Goal: Task Accomplishment & Management: Use online tool/utility

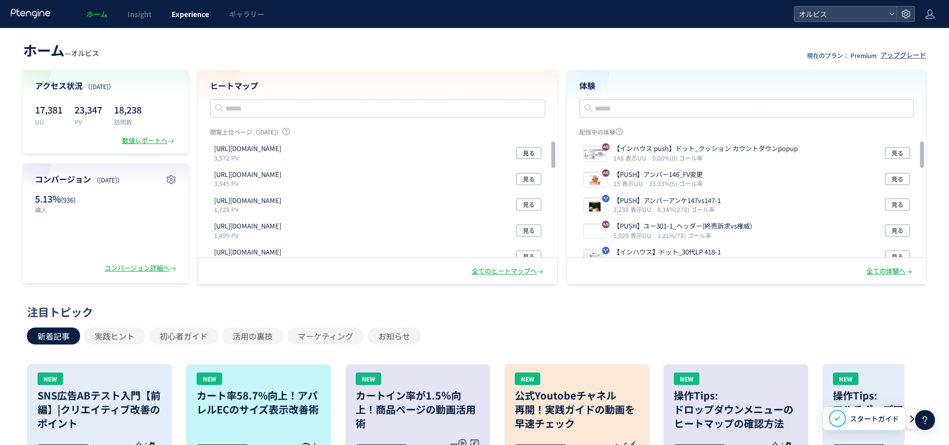
click at [214, 13] on link "Experience" at bounding box center [191, 14] width 58 height 28
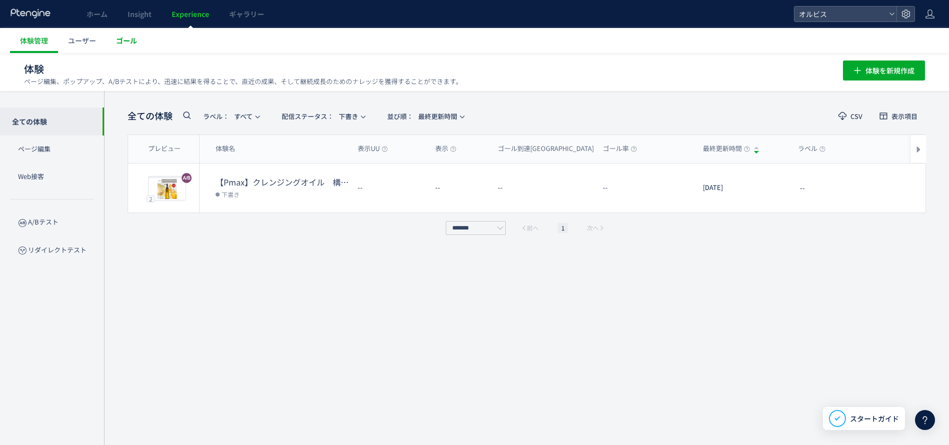
click at [146, 42] on link "ゴール" at bounding box center [126, 40] width 41 height 25
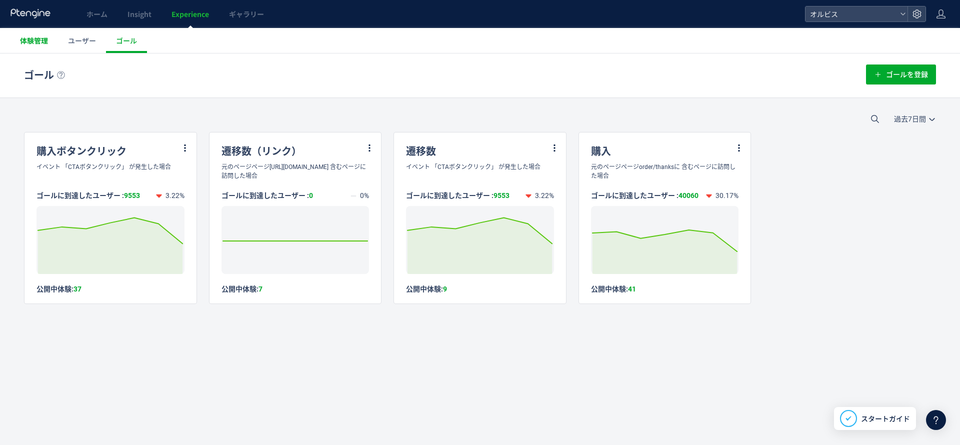
click at [47, 44] on span "体験管理" at bounding box center [34, 41] width 28 height 10
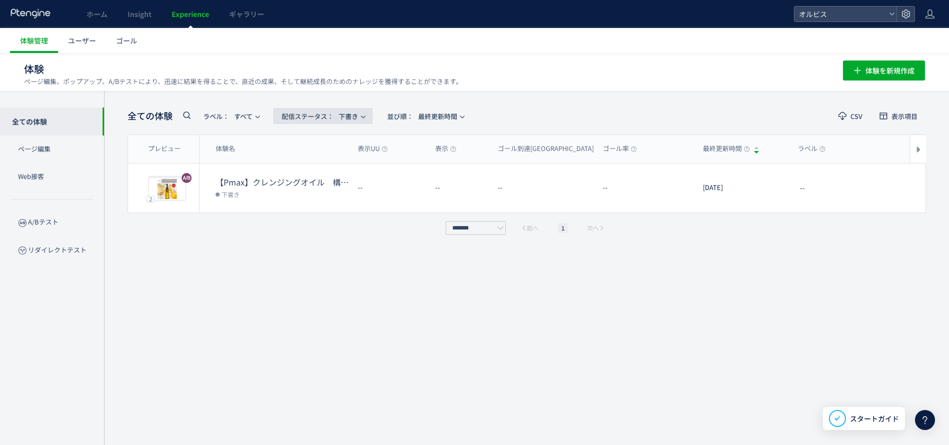
click at [358, 120] on span "配信ステータス​： 下書き" at bounding box center [320, 116] width 77 height 17
click at [336, 189] on li "配信中" at bounding box center [325, 198] width 41 height 18
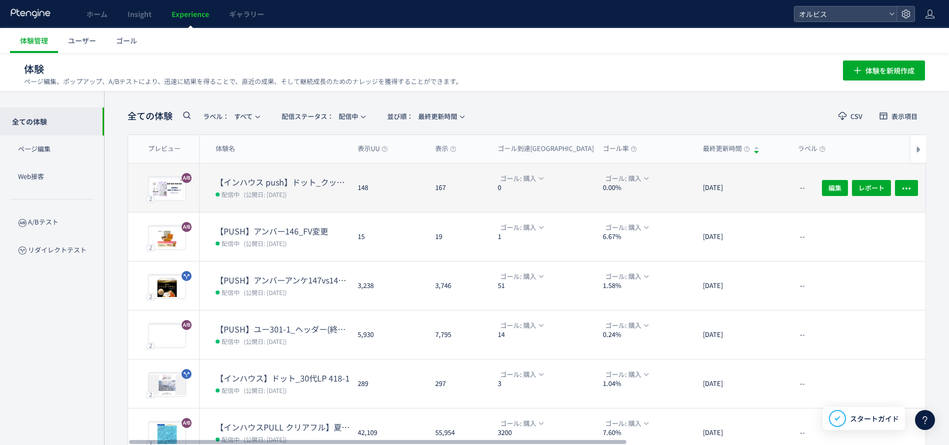
click at [296, 199] on dd "配信中 (公開日: [DATE])" at bounding box center [283, 194] width 134 height 13
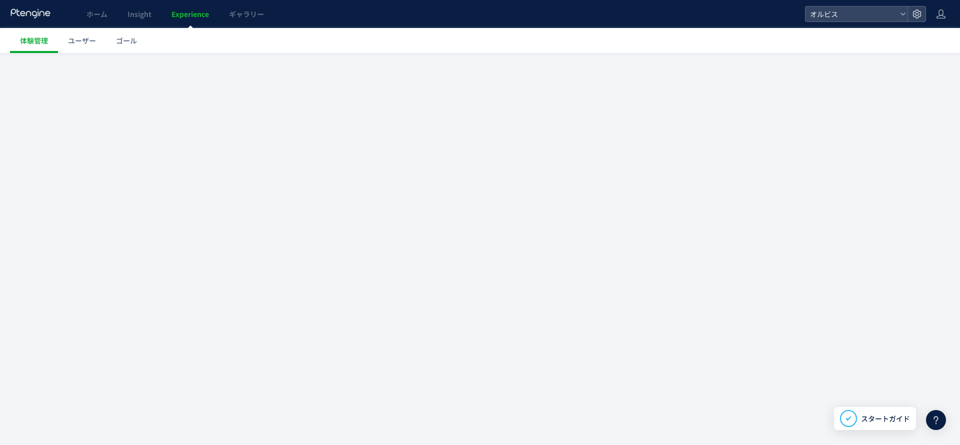
click at [259, 181] on div at bounding box center [480, 222] width 960 height 445
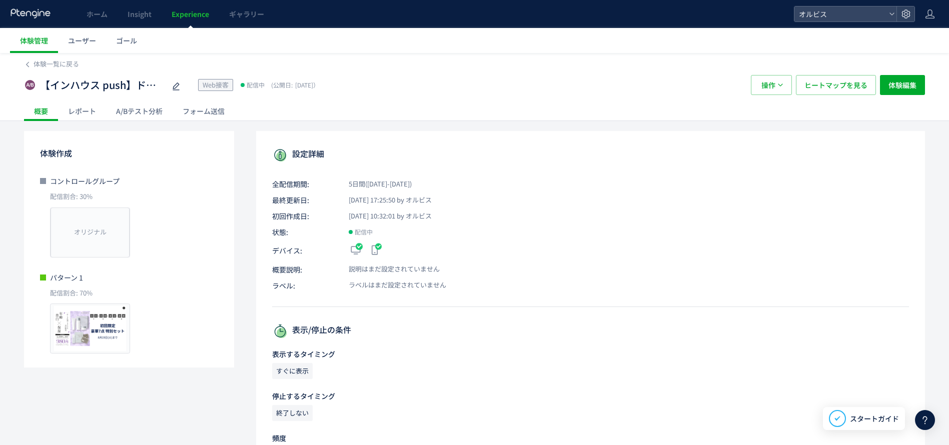
click at [196, 114] on div "フォーム送信" at bounding box center [204, 111] width 62 height 20
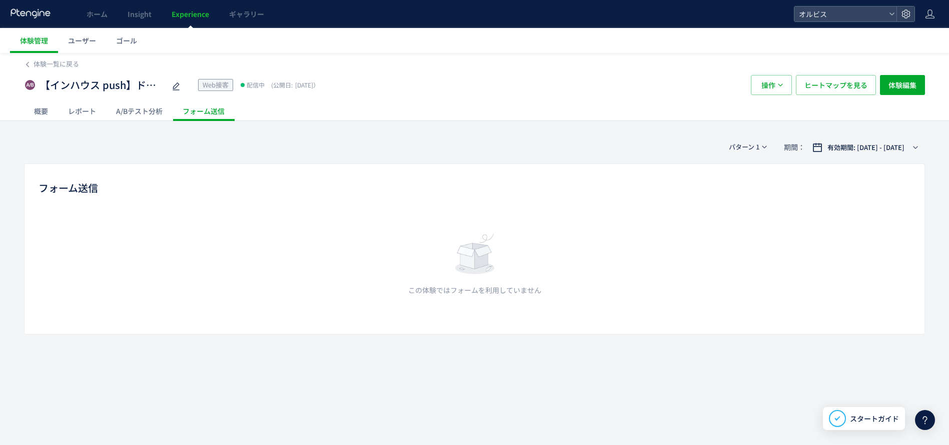
click at [147, 116] on div "A/Bテスト分析" at bounding box center [139, 111] width 67 height 20
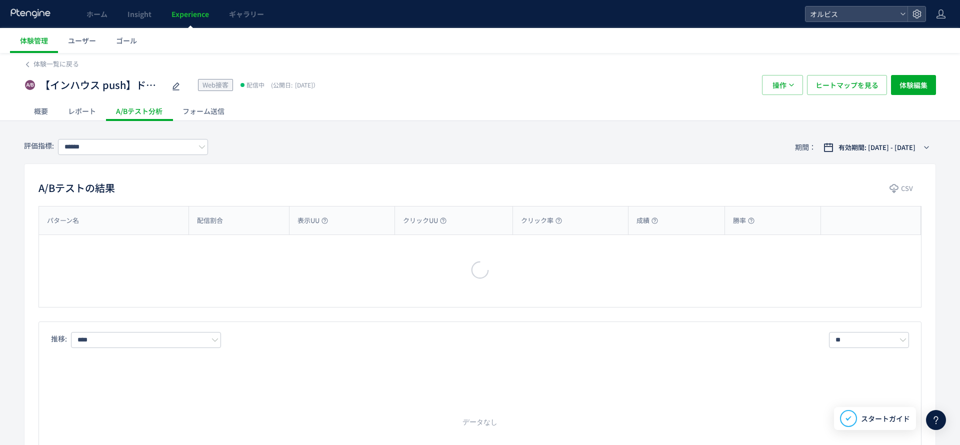
type input "**"
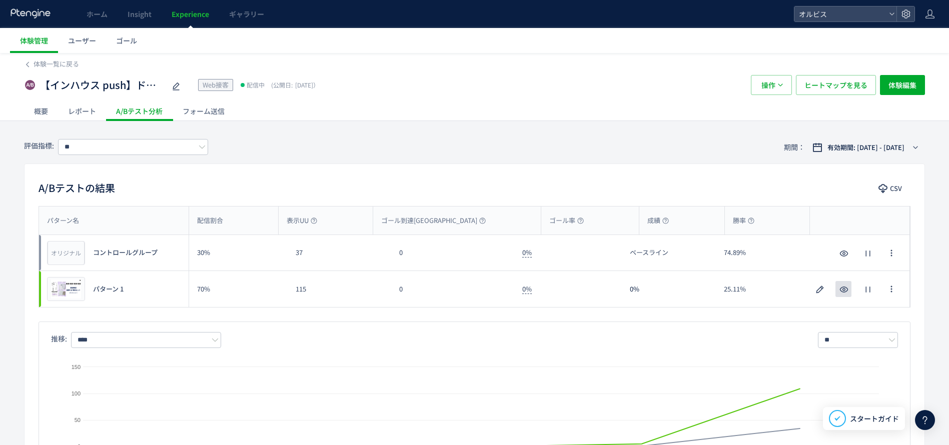
click at [842, 296] on span "button" at bounding box center [844, 292] width 12 height 10
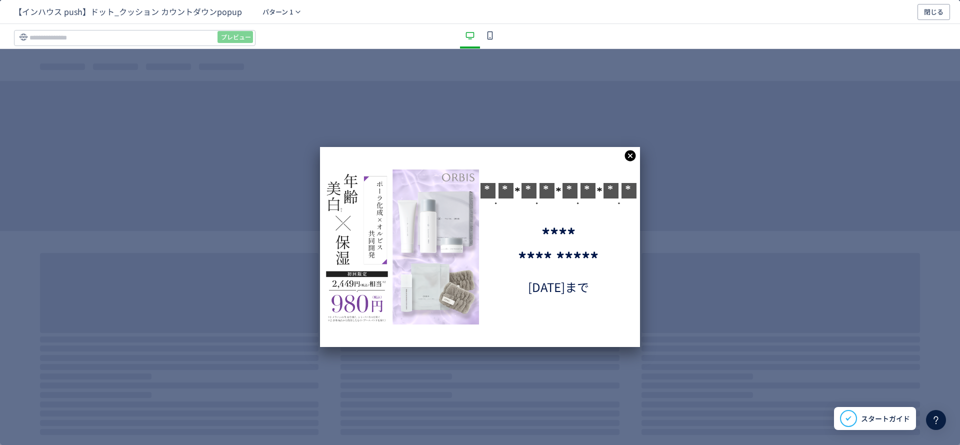
click at [636, 157] on icon "dialog" at bounding box center [630, 156] width 13 height 13
click at [636, 157] on icon "dialog" at bounding box center [630, 156] width 11 height 11
click at [635, 157] on icon "dialog" at bounding box center [630, 156] width 11 height 11
click at [632, 157] on icon "dialog" at bounding box center [630, 156] width 11 height 11
click at [739, 204] on div "**** **** ***** * * * * * * *" at bounding box center [480, 247] width 960 height 396
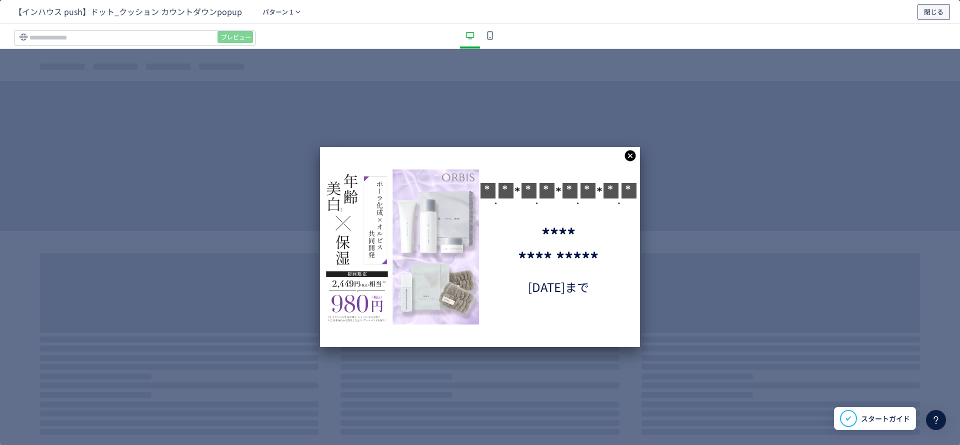
click at [934, 16] on span "閉じる" at bounding box center [934, 12] width 20 height 16
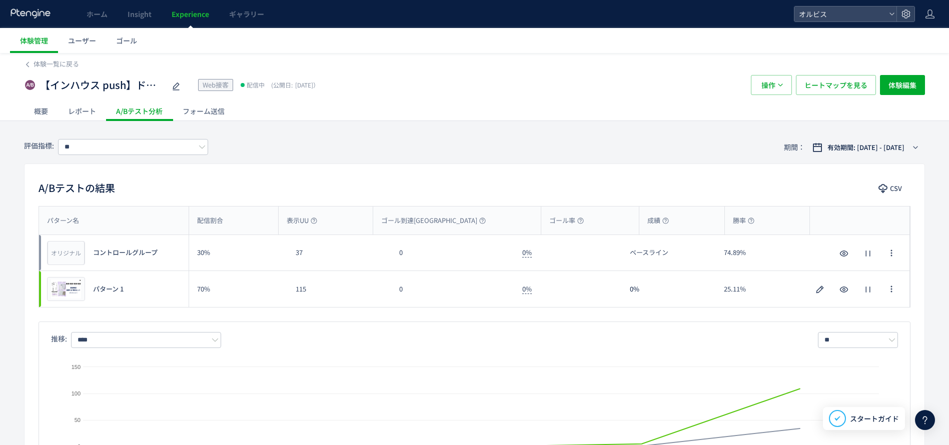
click at [440, 54] on div "体験一覧に戻る" at bounding box center [474, 61] width 901 height 16
click at [601, 58] on div "体験一覧に戻る" at bounding box center [474, 61] width 901 height 16
click at [43, 70] on div "【インハウス push】ドット_クッション カウントダウンpopup Web接客 配信中 (公開日: [DATE]） 操作 ヒートマップを見る 体験編集" at bounding box center [474, 85] width 901 height 32
click at [43, 67] on span "体験一覧に戻る" at bounding box center [57, 64] width 46 height 10
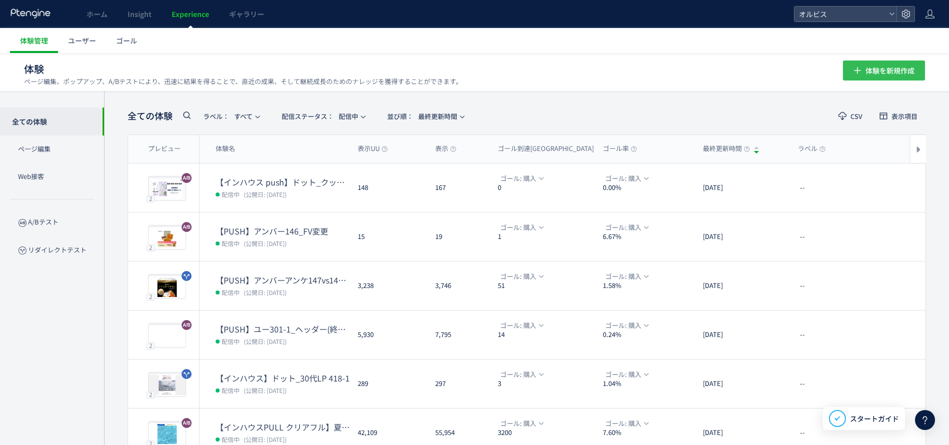
click at [893, 79] on span "体験を新規作成" at bounding box center [889, 71] width 49 height 20
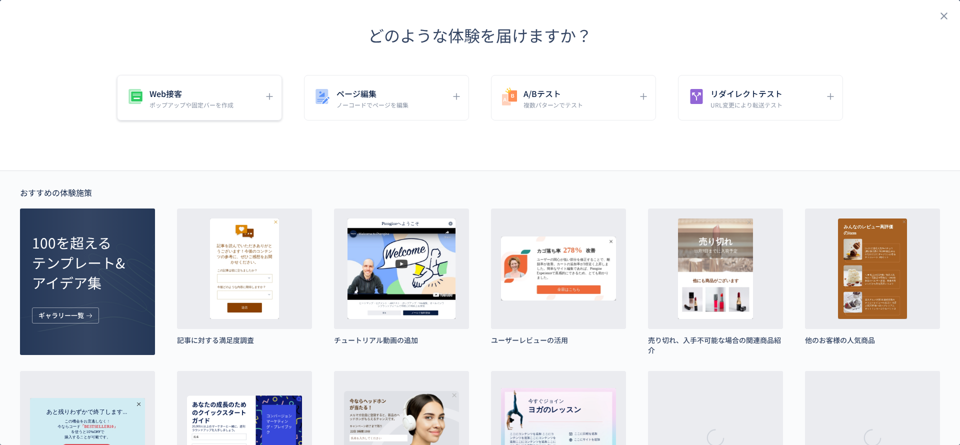
click at [213, 106] on p "ポップアップや固定バーを作成" at bounding box center [192, 105] width 84 height 9
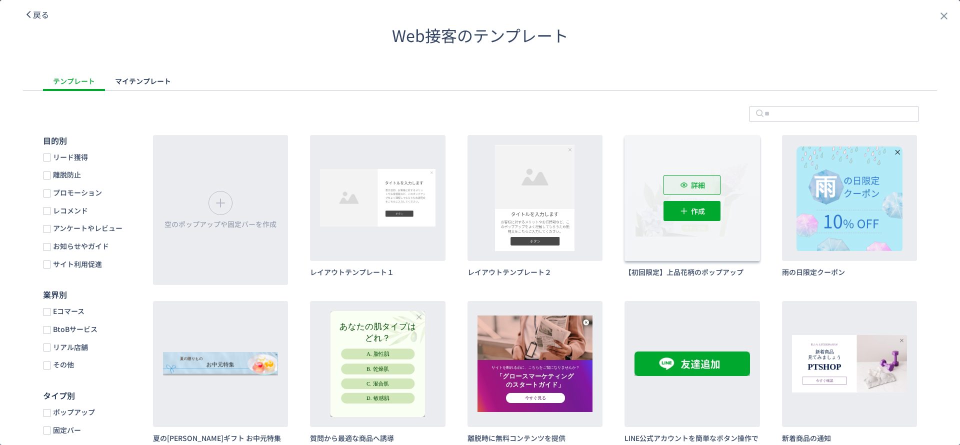
click at [705, 177] on span "詳細" at bounding box center [698, 185] width 14 height 20
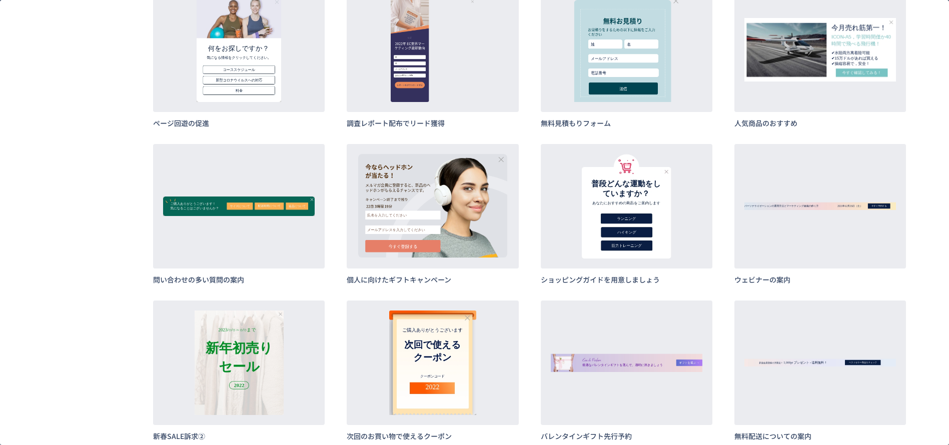
scroll to position [2926, 0]
